Goal: Task Accomplishment & Management: Use online tool/utility

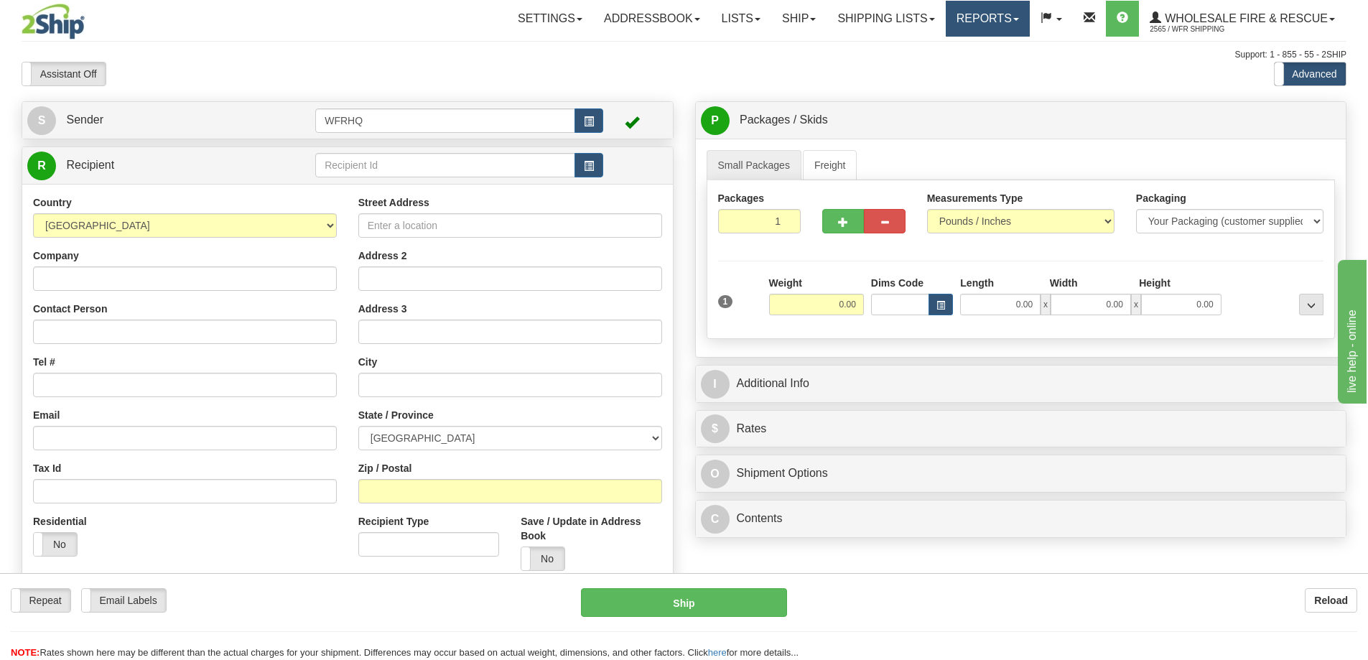
click at [981, 14] on link "Reports" at bounding box center [988, 19] width 84 height 36
click at [935, 51] on span "Standard" at bounding box center [932, 50] width 41 height 11
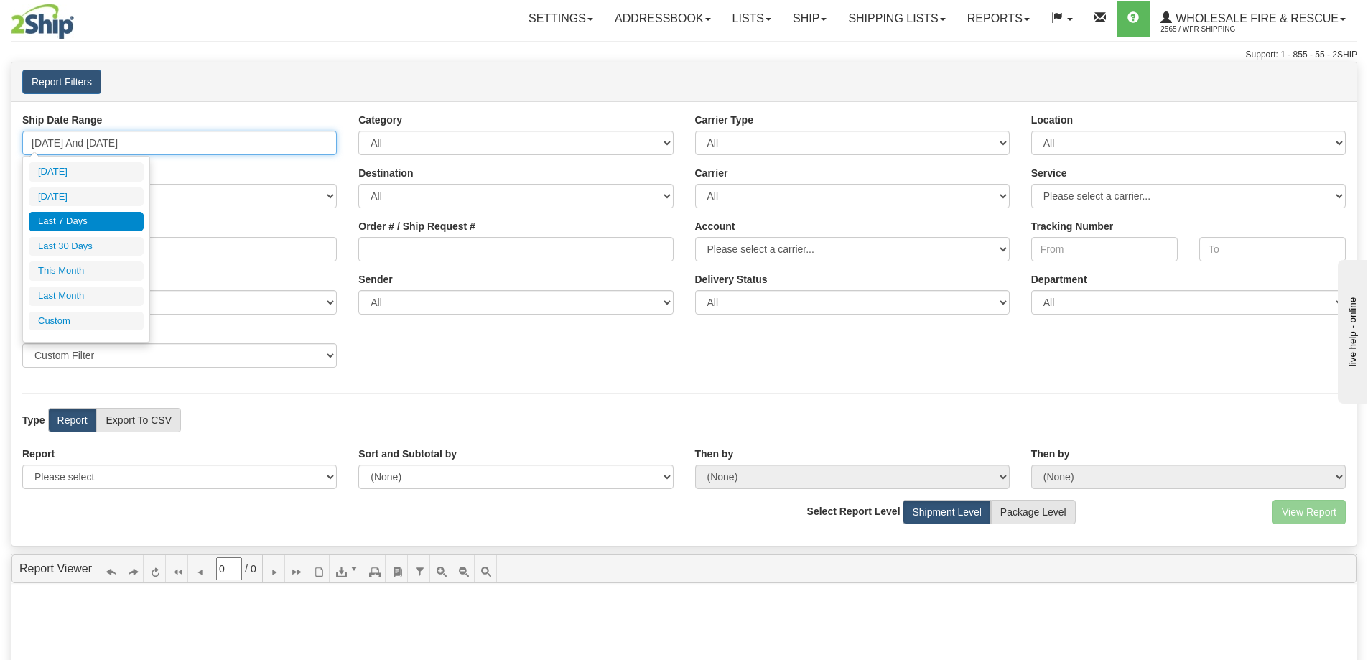
click at [126, 140] on input "[DATE] And [DATE]" at bounding box center [179, 143] width 315 height 24
click at [101, 199] on li "[DATE]" at bounding box center [86, 196] width 115 height 19
type input "[DATE] And [DATE]"
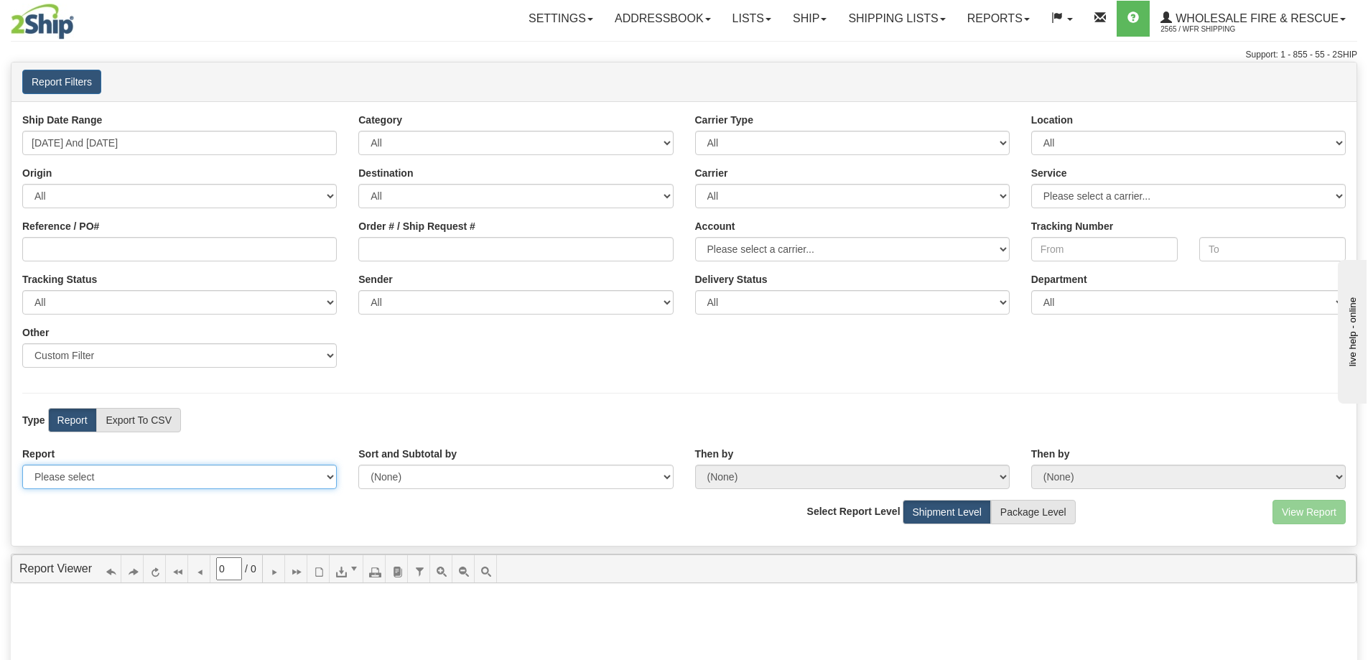
click at [88, 479] on select "Please select 1 Line Shipment Report Address Detail Basic Shipment Overview Can…" at bounding box center [179, 477] width 315 height 24
select select "Users\Full Reference Detail.trdx"
click at [22, 465] on select "Please select 1 Line Shipment Report Address Detail Basic Shipment Overview Can…" at bounding box center [179, 477] width 315 height 24
click at [1317, 514] on button "View Report" at bounding box center [1309, 512] width 73 height 24
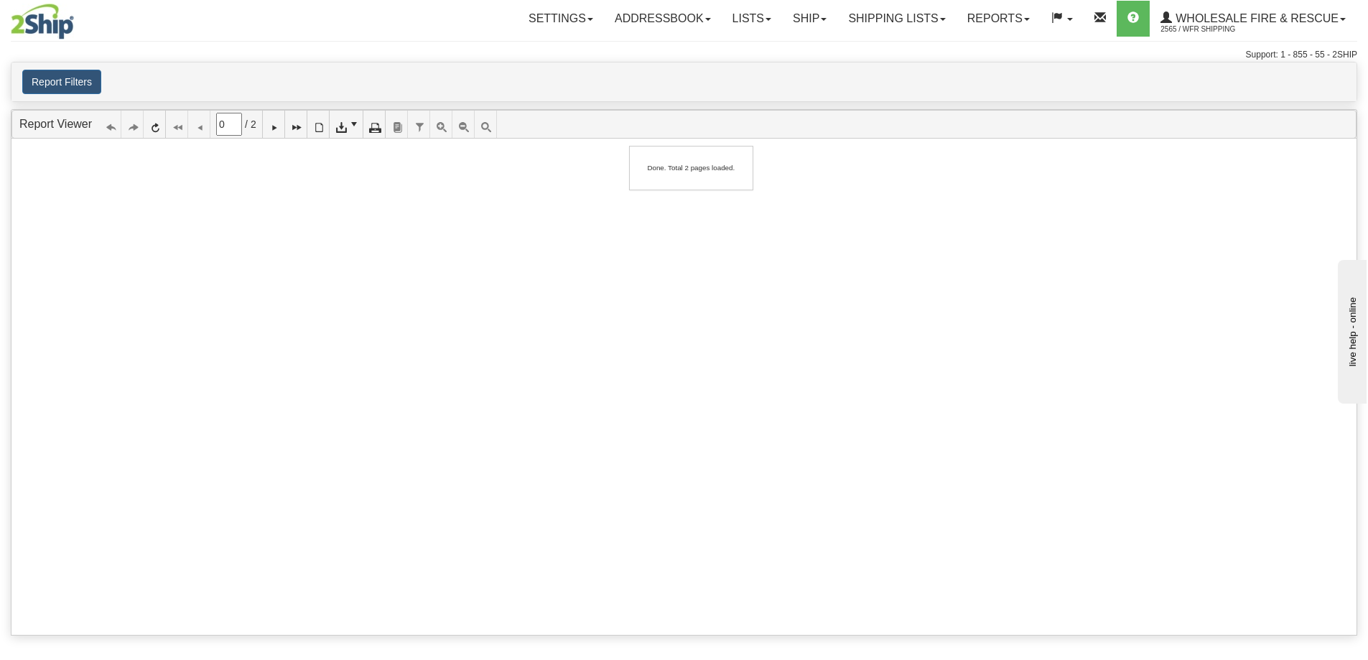
type input "1"
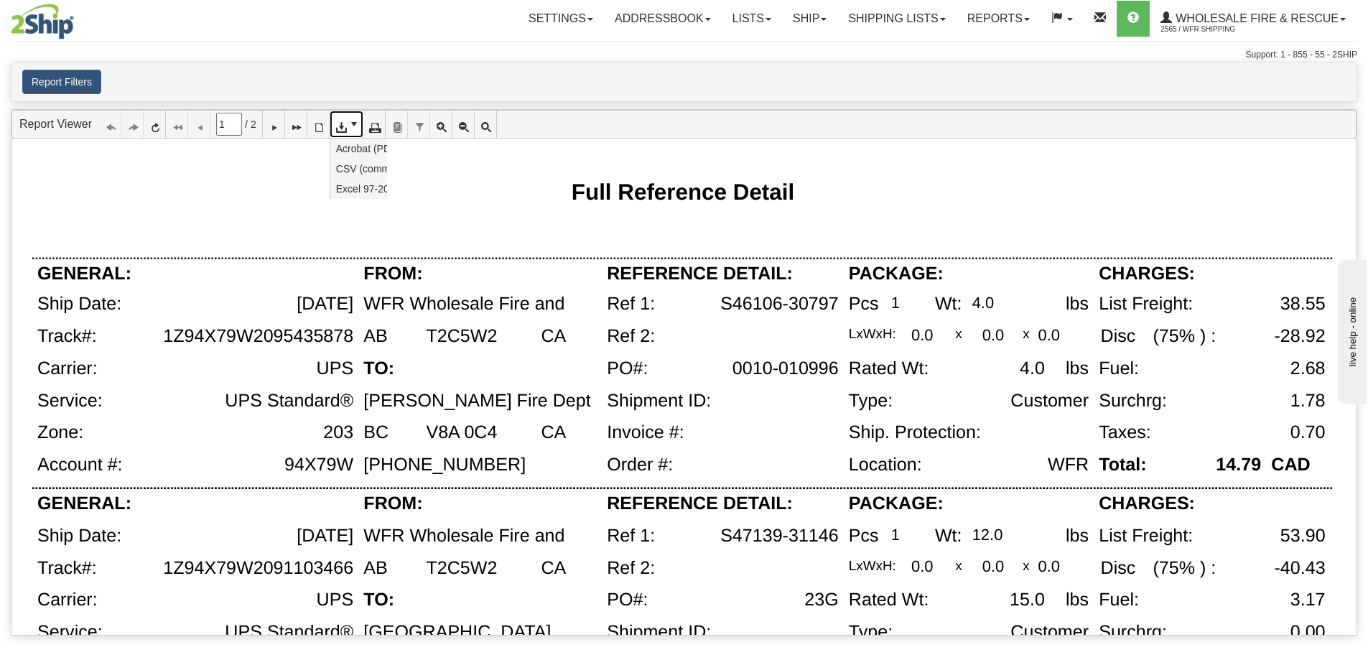
click at [355, 132] on link at bounding box center [347, 124] width 34 height 27
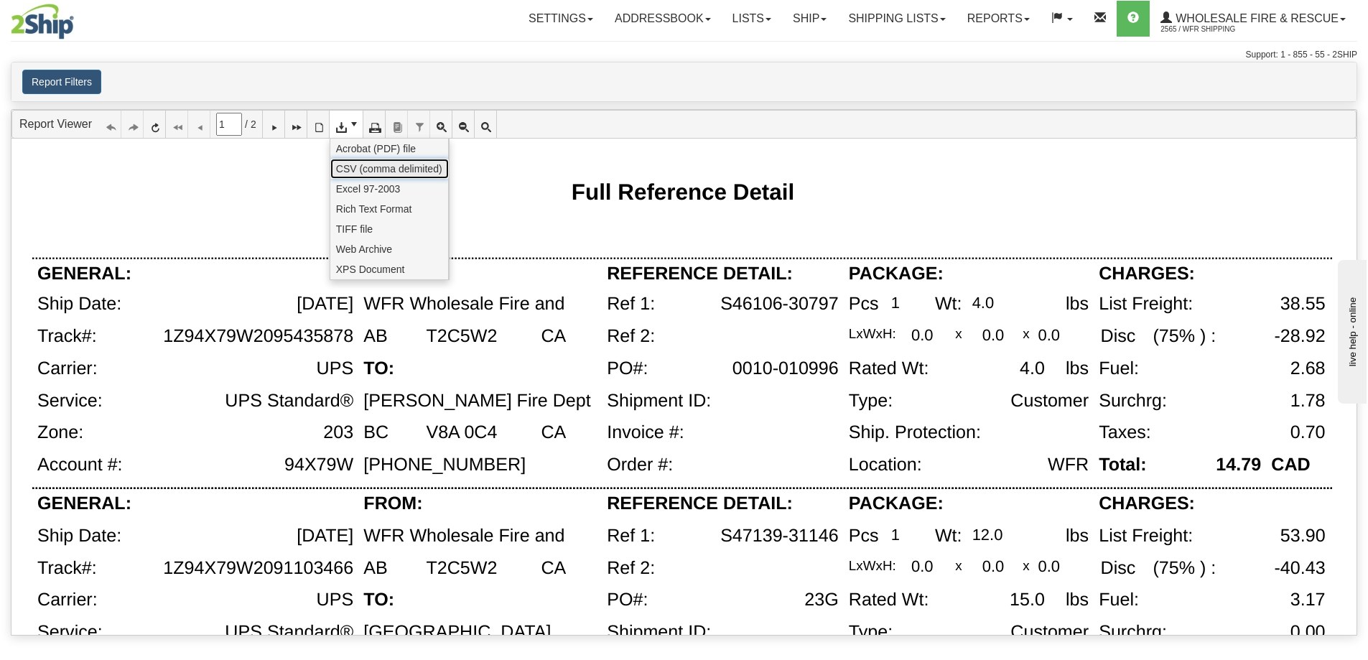
click at [353, 169] on span "CSV (comma delimited)" at bounding box center [389, 169] width 106 height 14
